Goal: Transaction & Acquisition: Purchase product/service

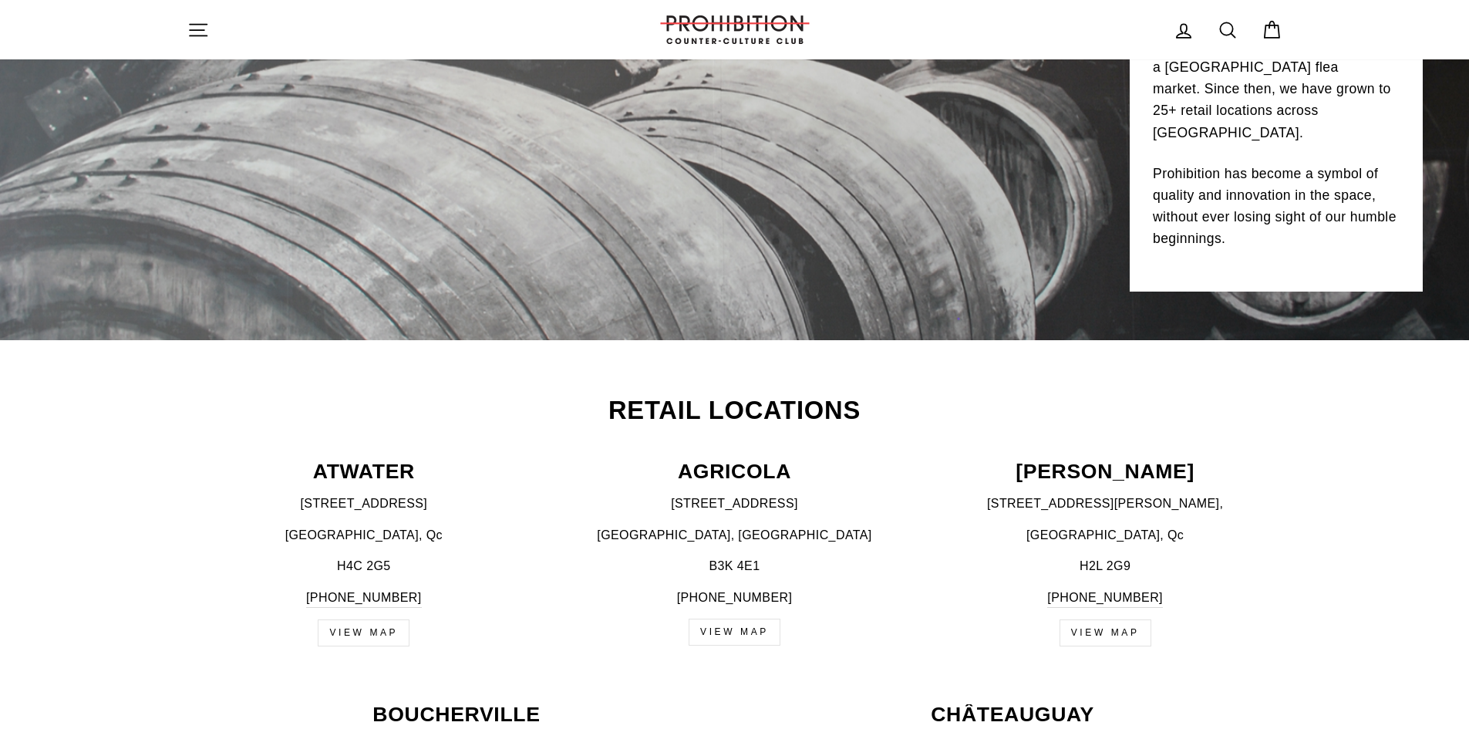
scroll to position [416, 0]
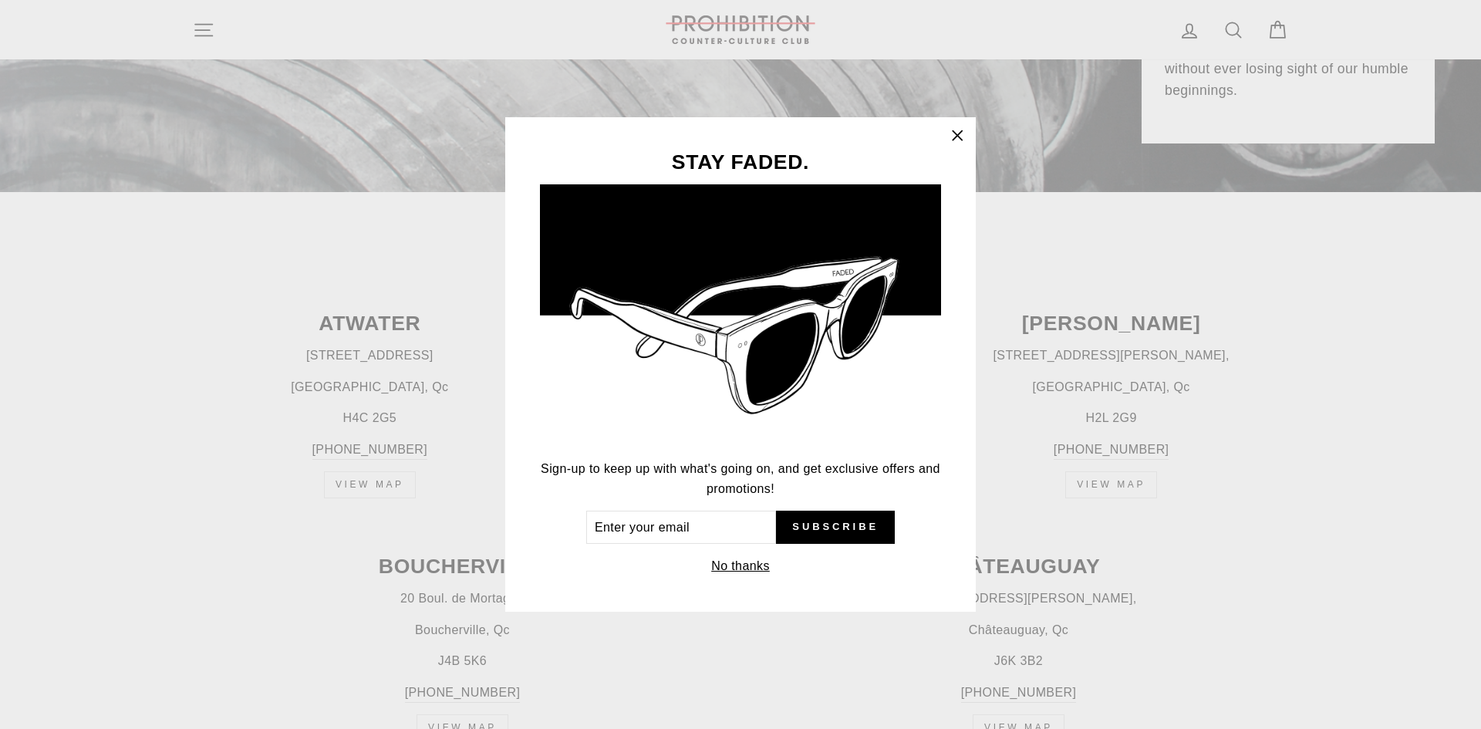
click at [959, 132] on icon "button" at bounding box center [957, 136] width 22 height 22
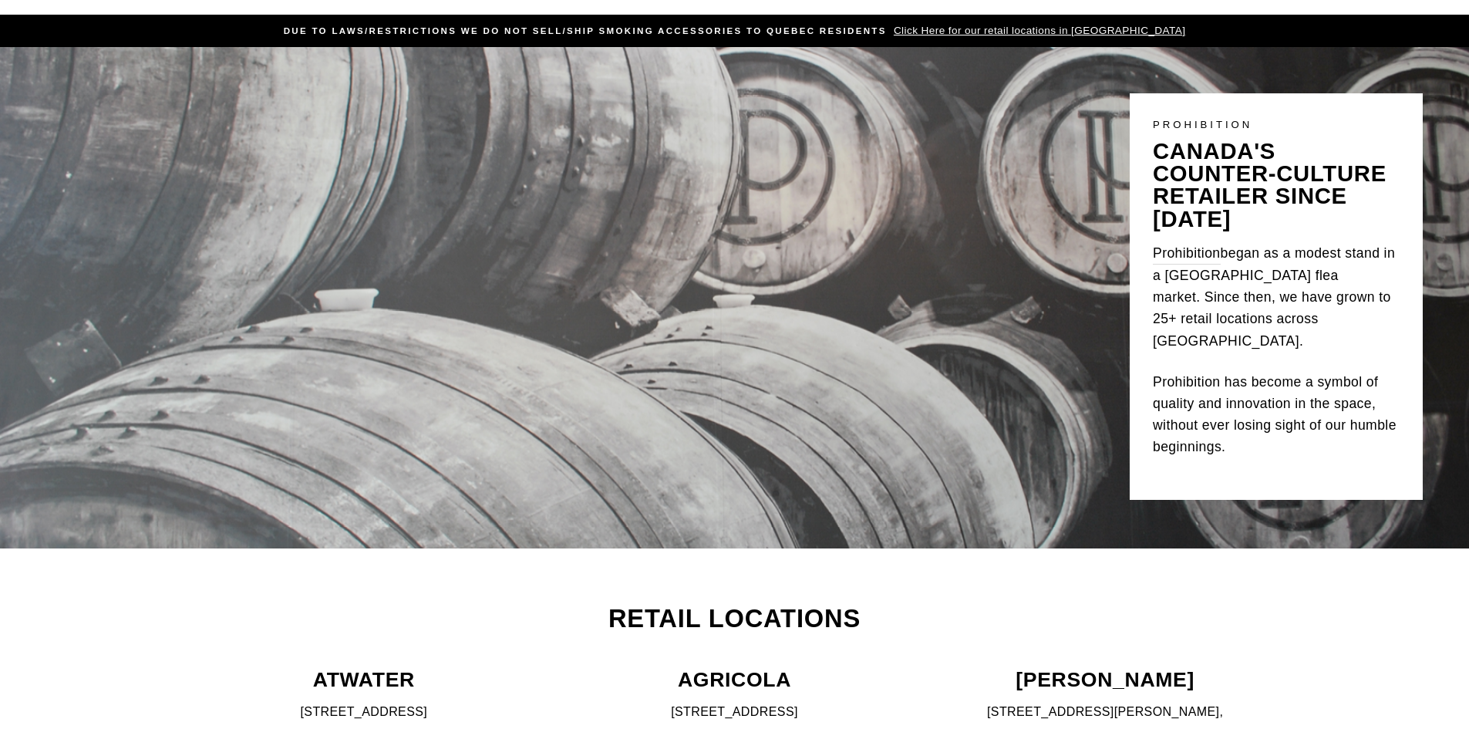
scroll to position [0, 0]
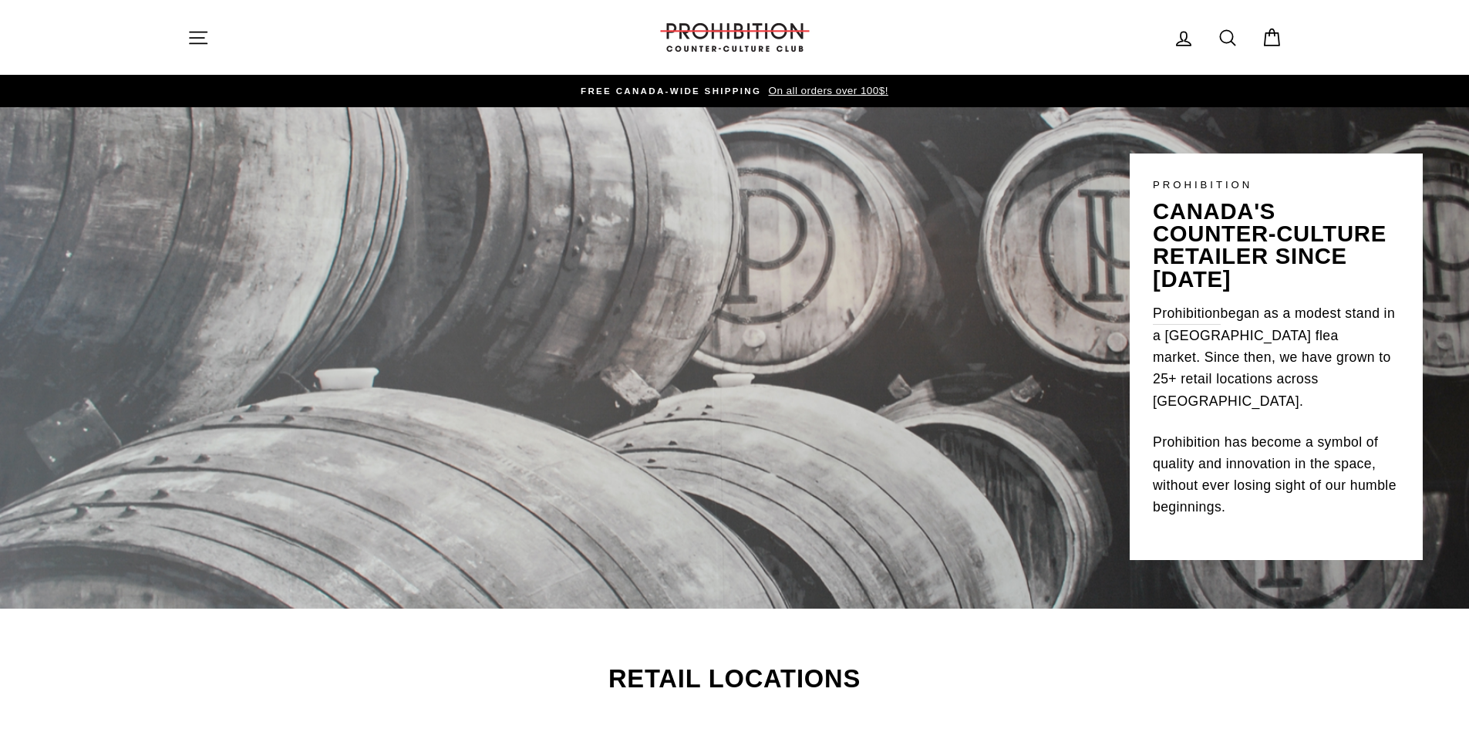
click at [190, 48] on icon "button" at bounding box center [198, 38] width 22 height 22
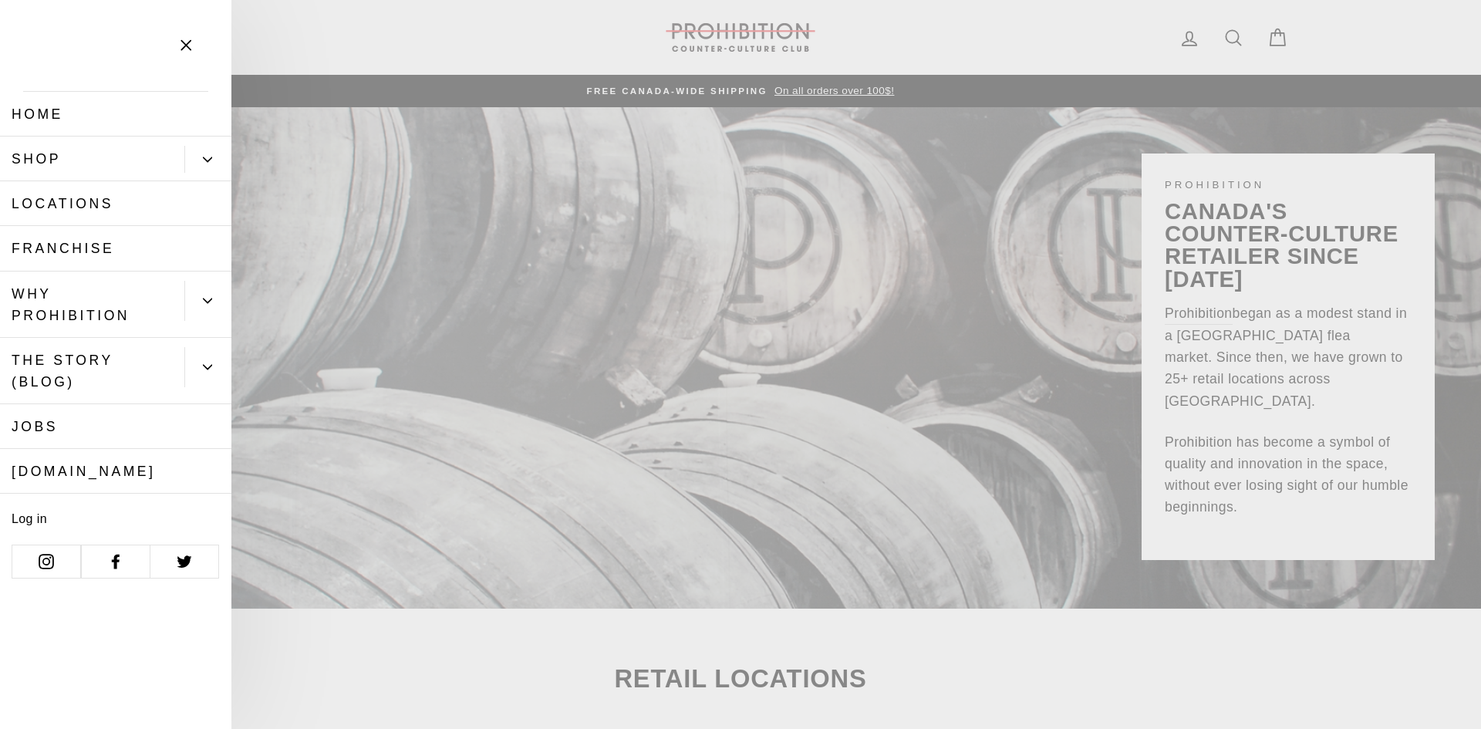
click at [109, 170] on link "Shop" at bounding box center [92, 159] width 184 height 45
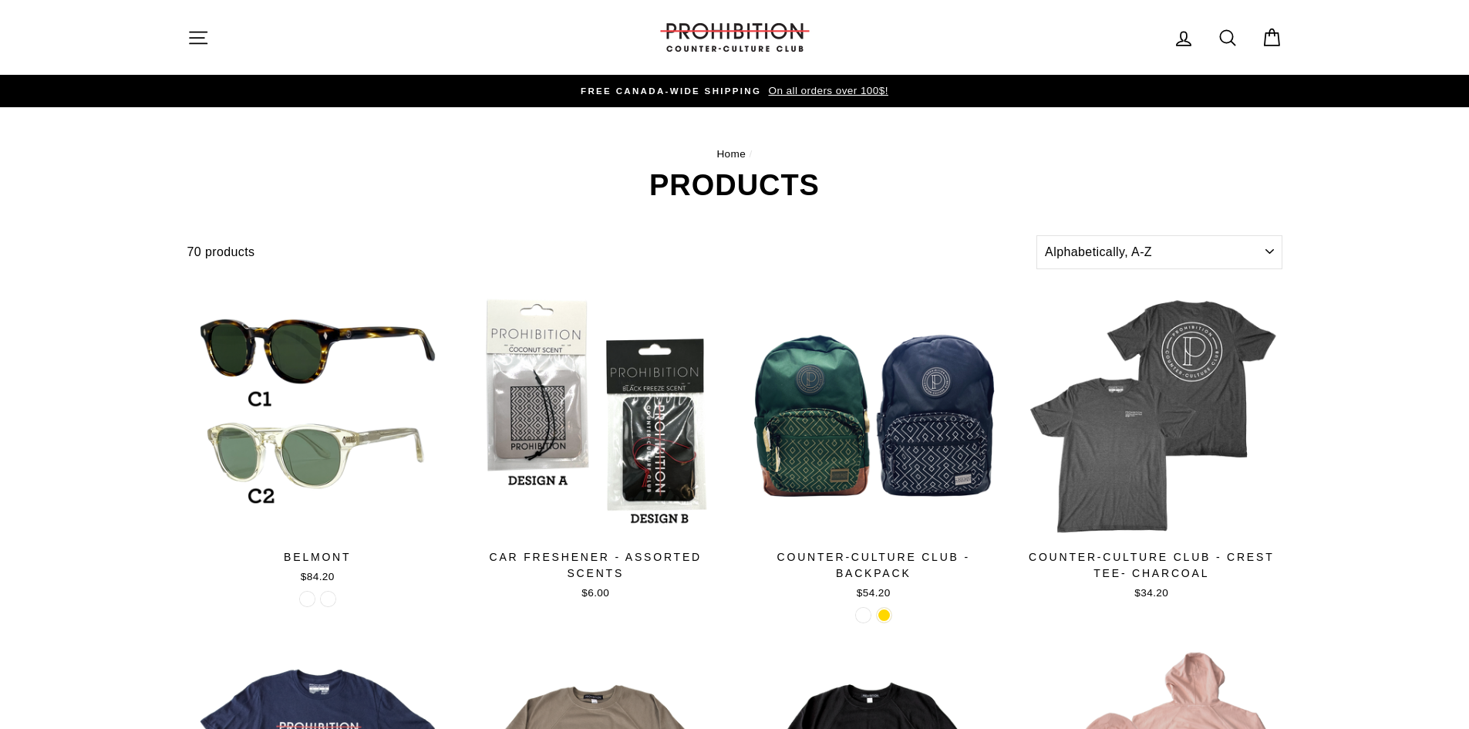
click at [193, 35] on icon "button" at bounding box center [198, 38] width 22 height 22
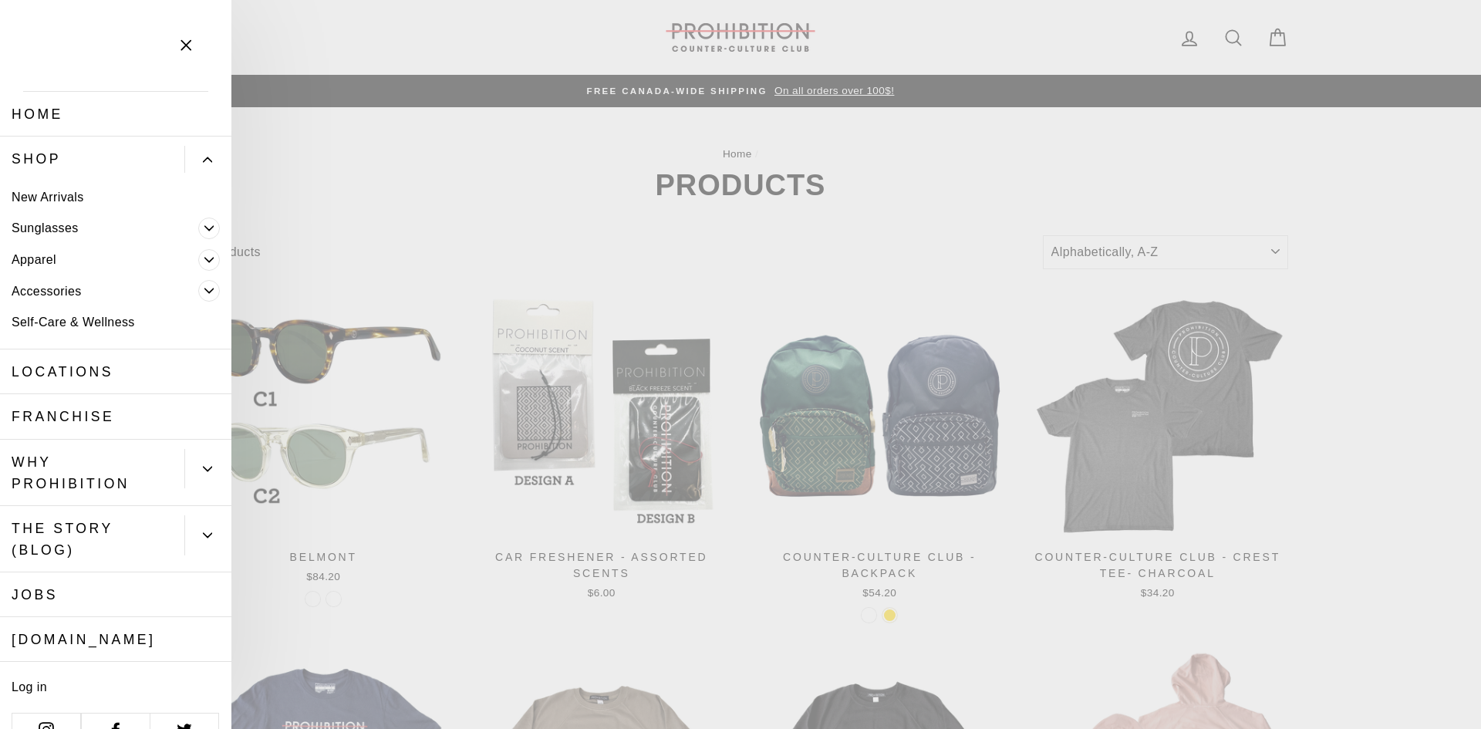
click at [84, 203] on link "New Arrivals" at bounding box center [115, 197] width 231 height 32
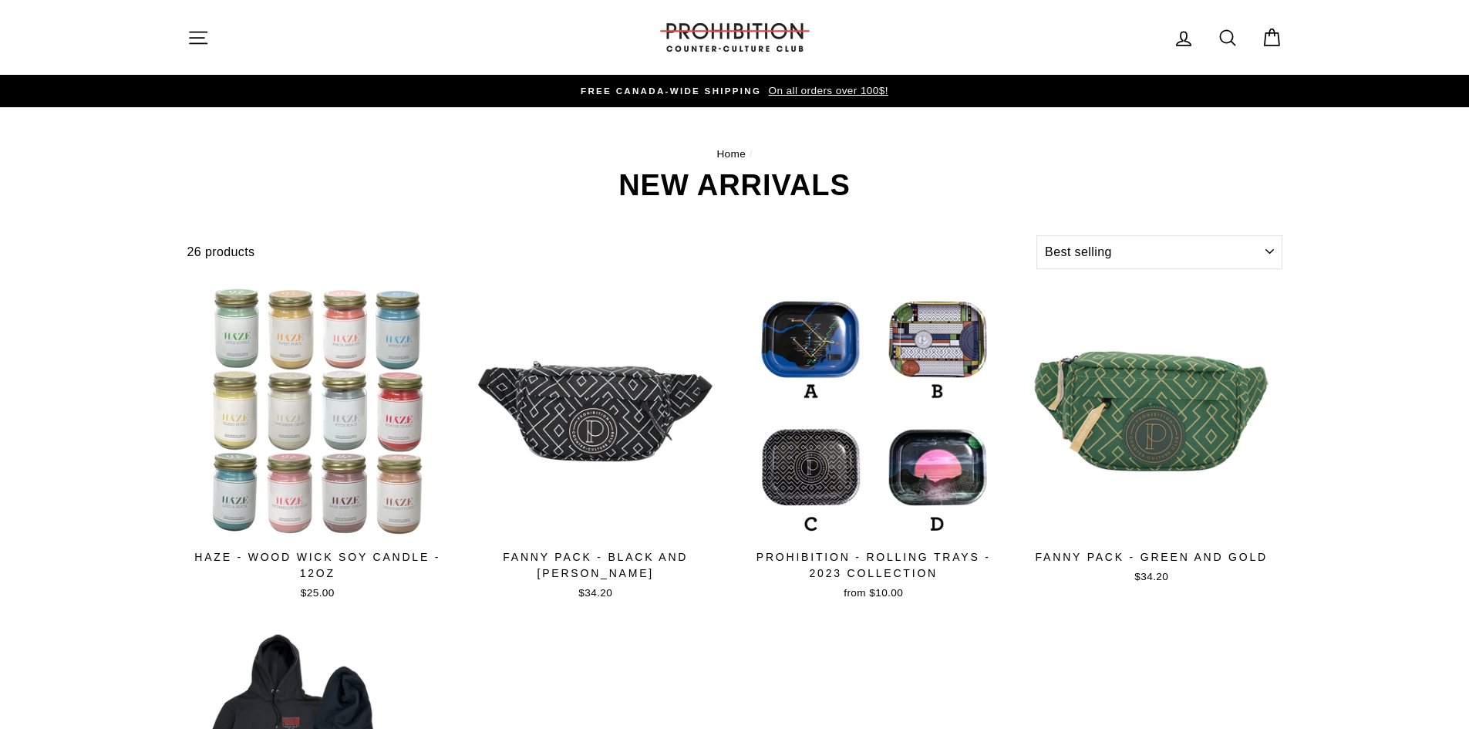
select select "best-selling"
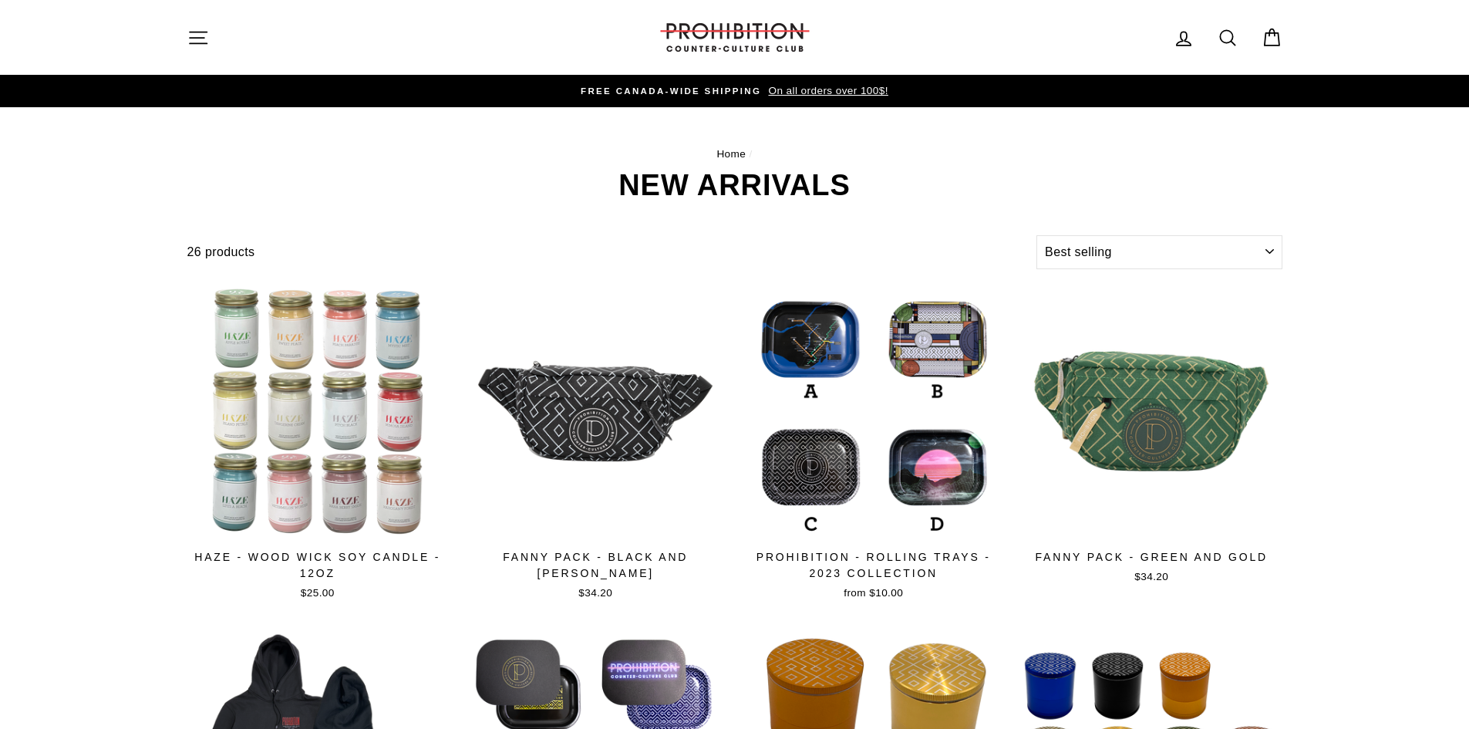
click at [823, 85] on span "On all orders over 100$!" at bounding box center [825, 91] width 123 height 12
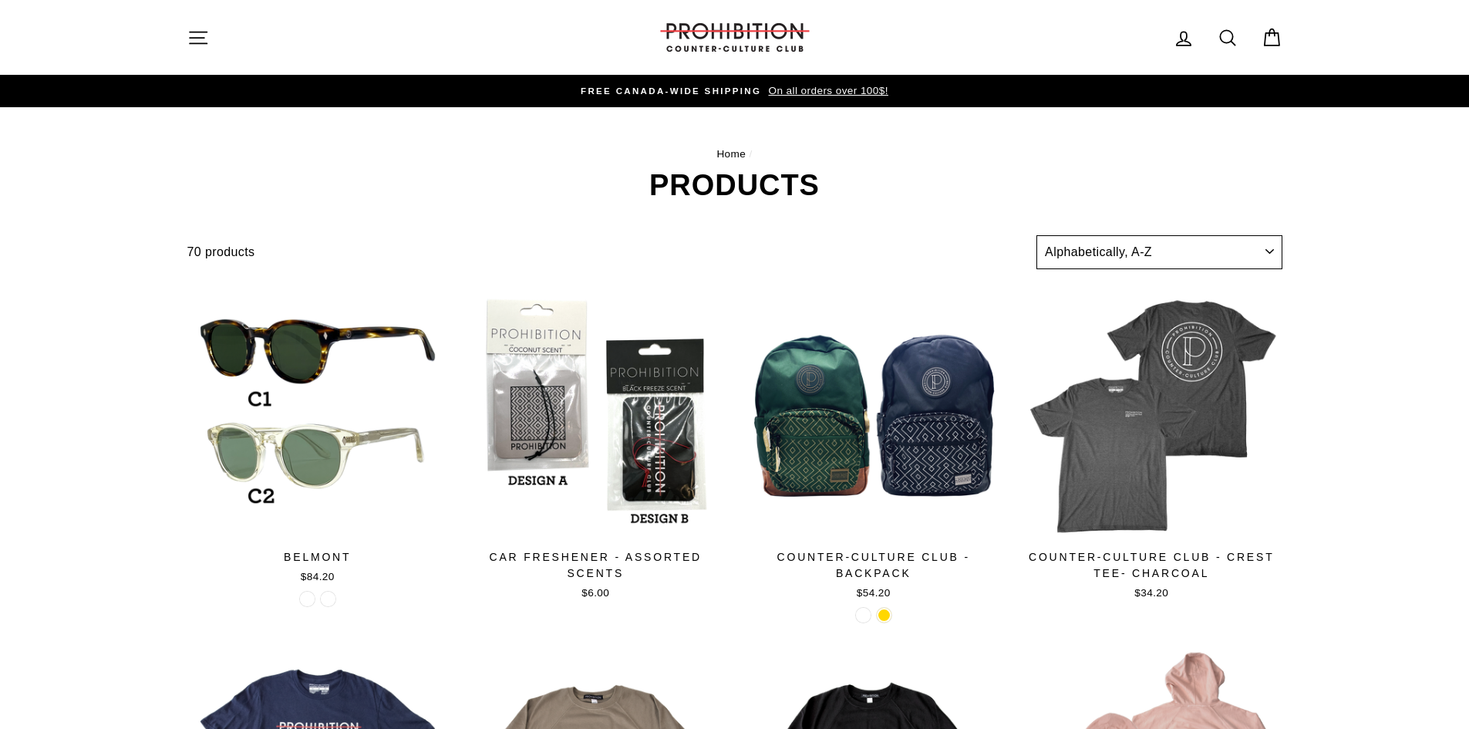
click at [1155, 251] on select "Sort Featured Best selling Alphabetically, A-Z Alphabetically, Z-A Price, low t…" at bounding box center [1159, 252] width 245 height 34
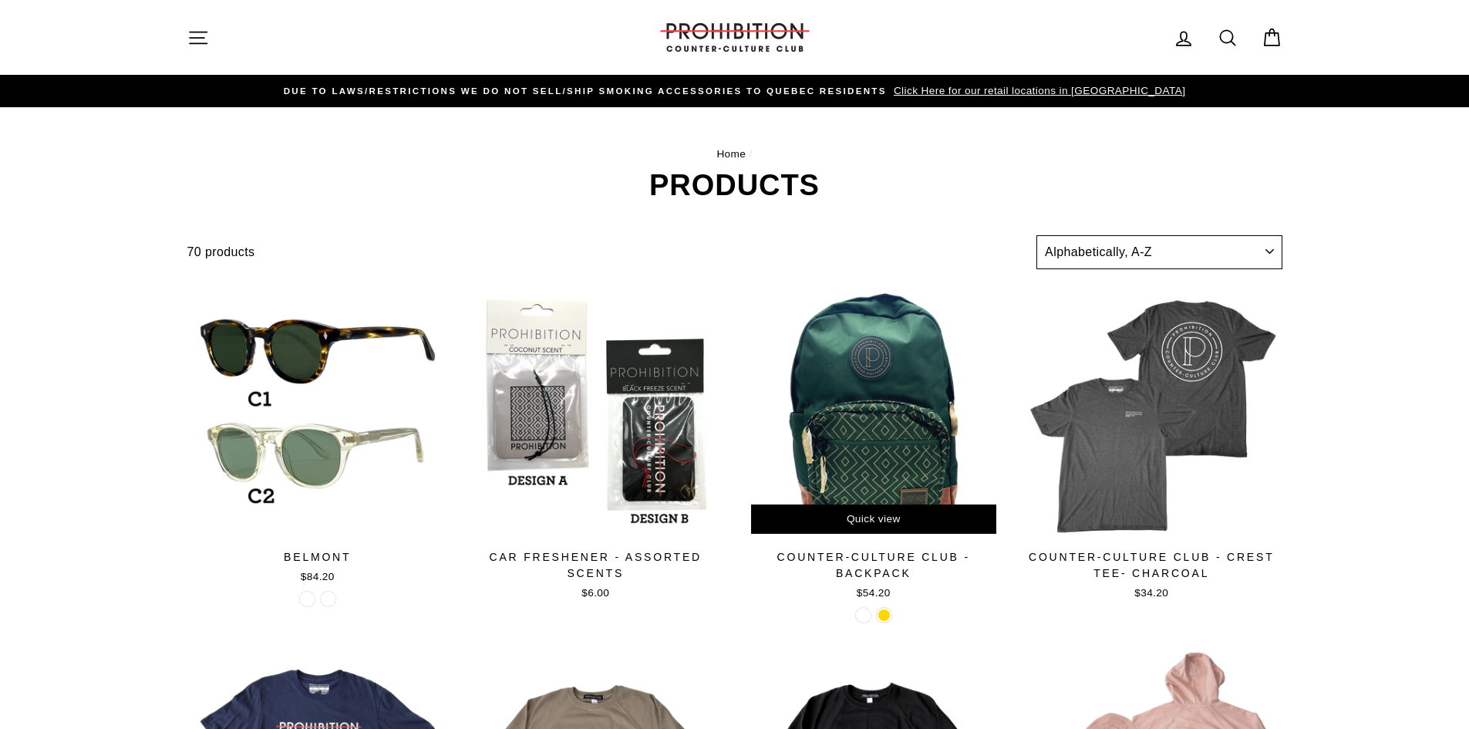
scroll to position [12, 0]
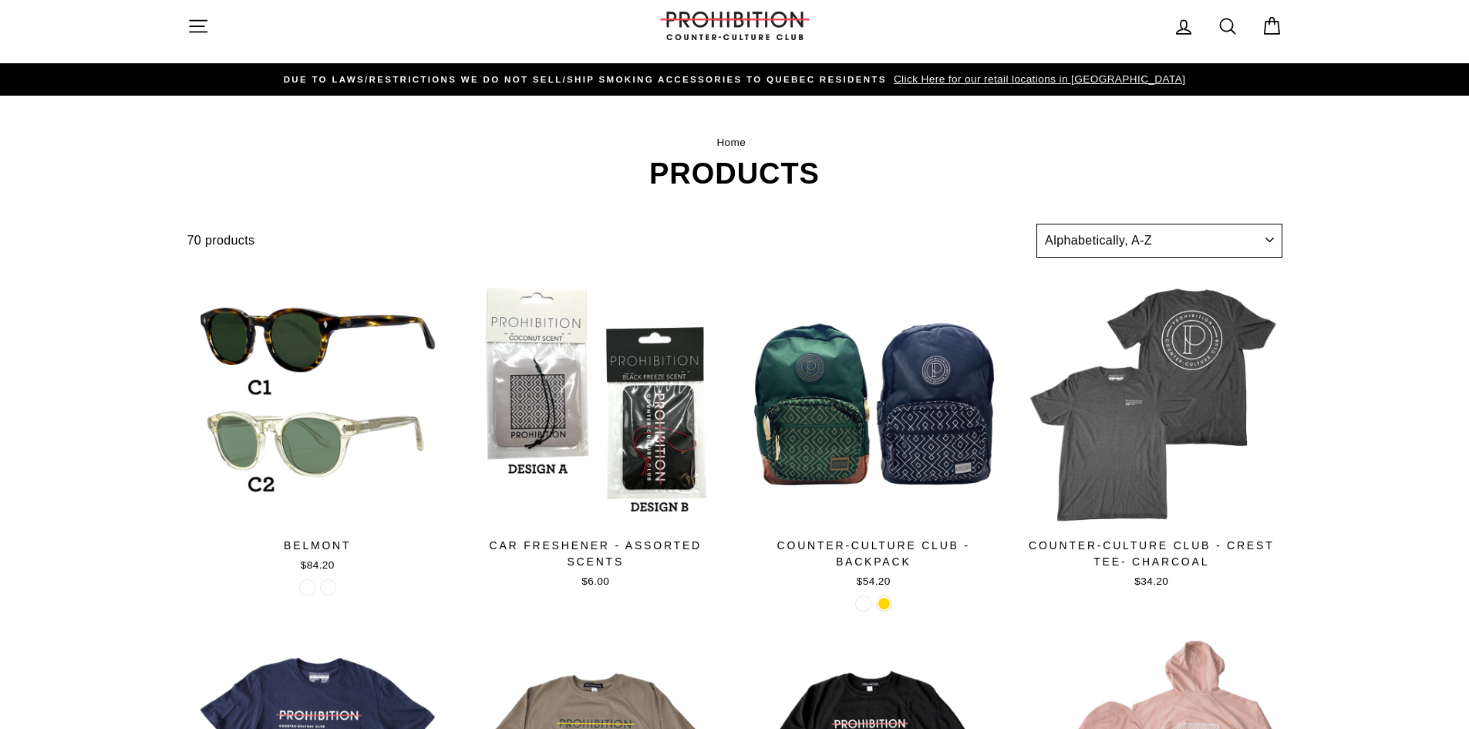
click at [1084, 244] on select "Sort Featured Best selling Alphabetically, A-Z Alphabetically, Z-A Price, low t…" at bounding box center [1159, 241] width 245 height 34
select select "title-ascending"
click at [1037, 224] on select "Sort Featured Best selling Alphabetically, A-Z Alphabetically, Z-A Price, low t…" at bounding box center [1159, 241] width 245 height 34
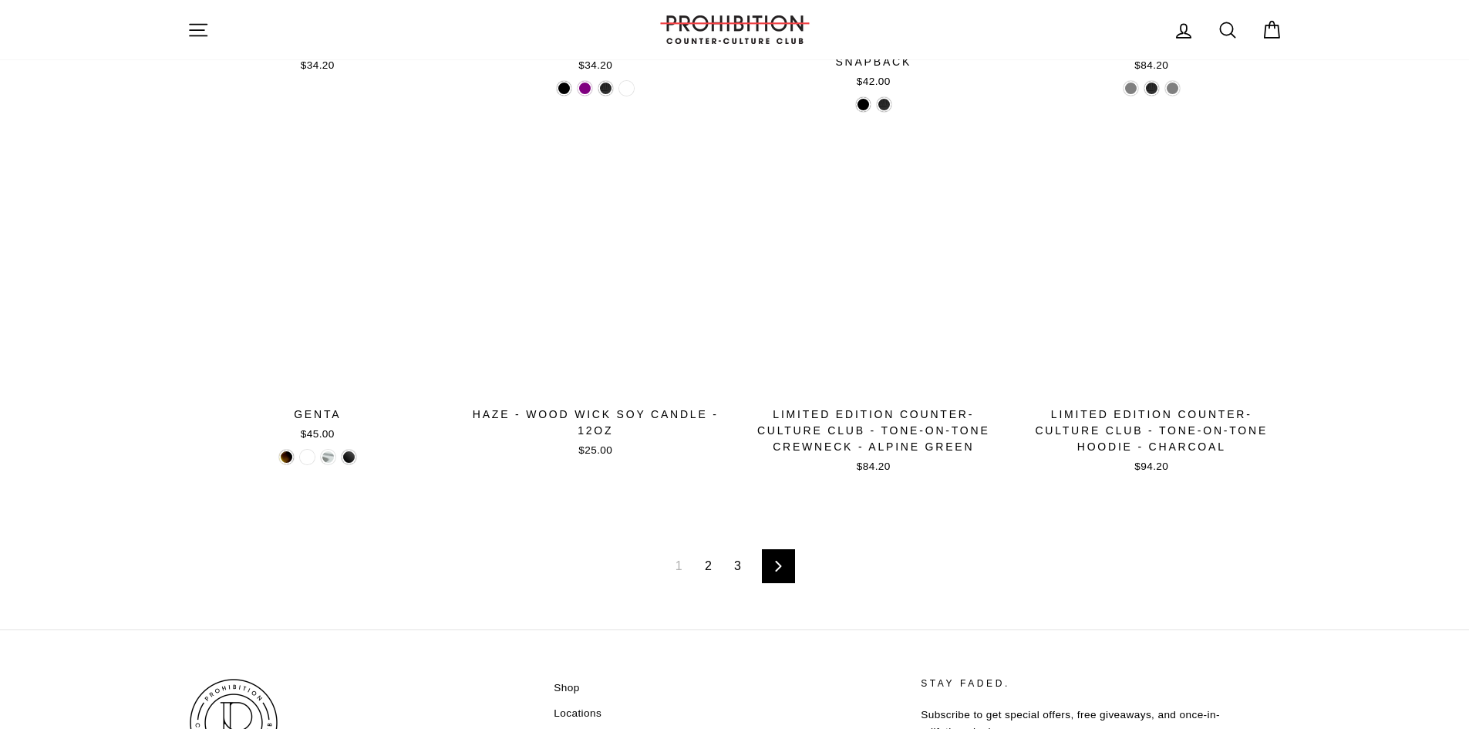
scroll to position [2312, 0]
